Goal: Find specific page/section: Find specific page/section

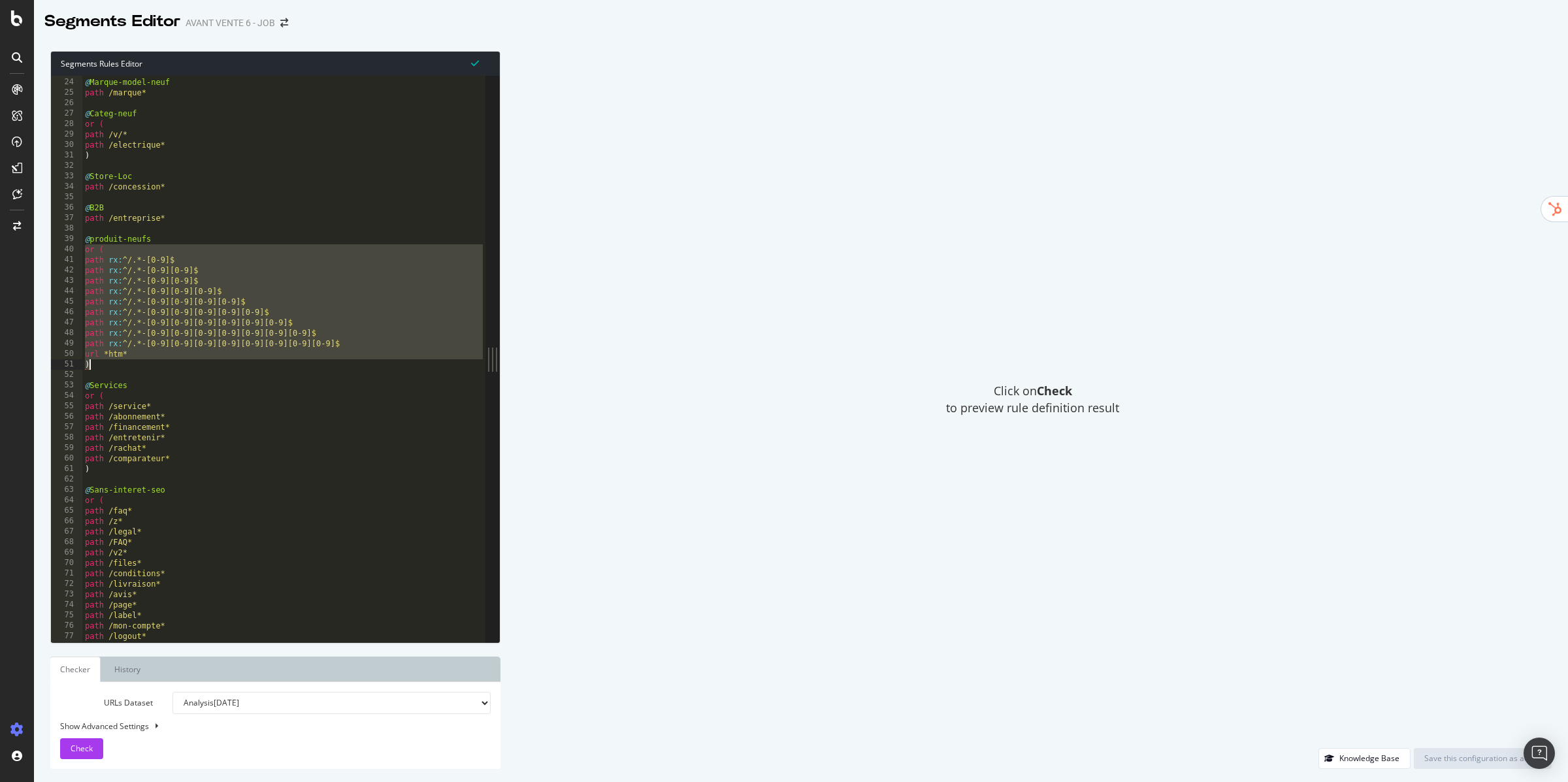
scroll to position [239, 0]
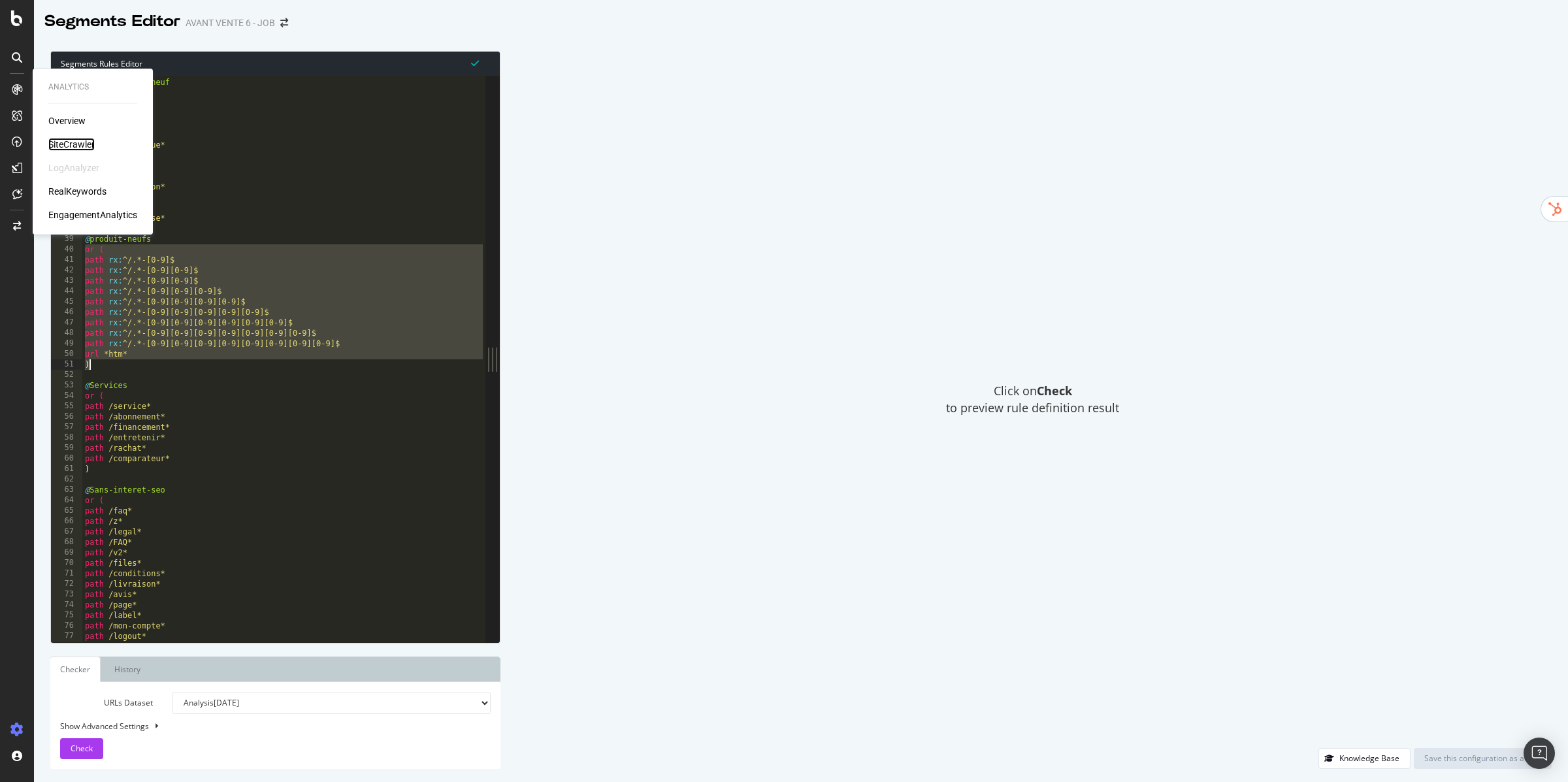
click at [84, 141] on div "SiteCrawler" at bounding box center [71, 145] width 46 height 13
